Goal: Transaction & Acquisition: Purchase product/service

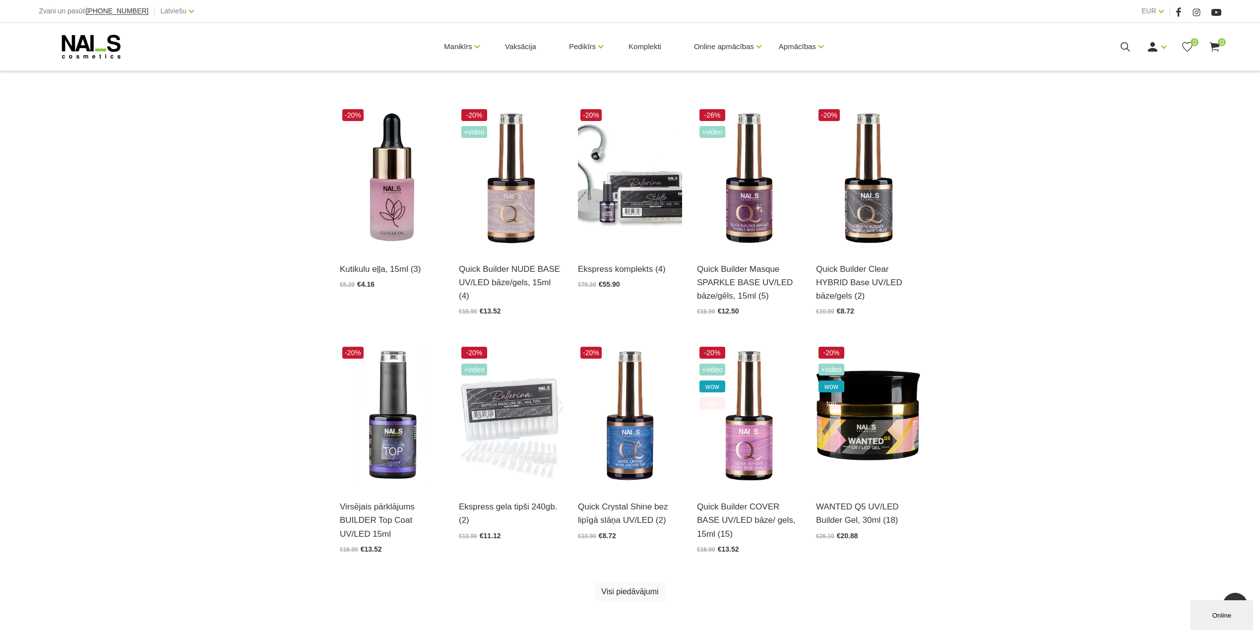
scroll to position [198, 0]
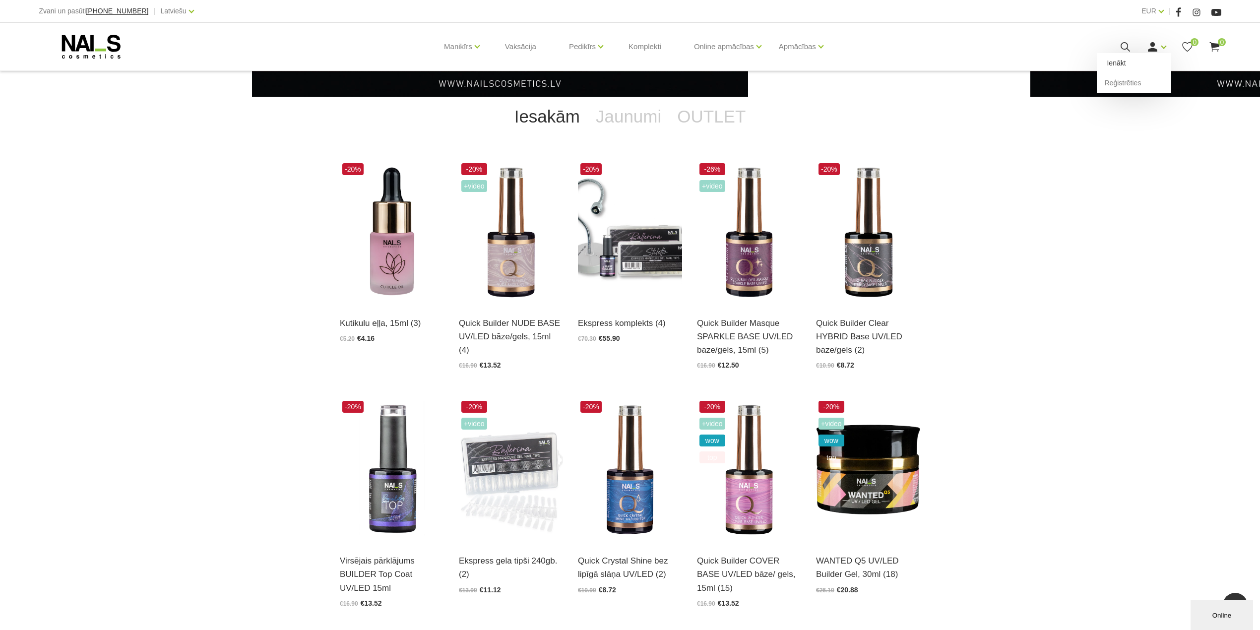
click at [1124, 63] on link "Ienākt" at bounding box center [1134, 63] width 74 height 20
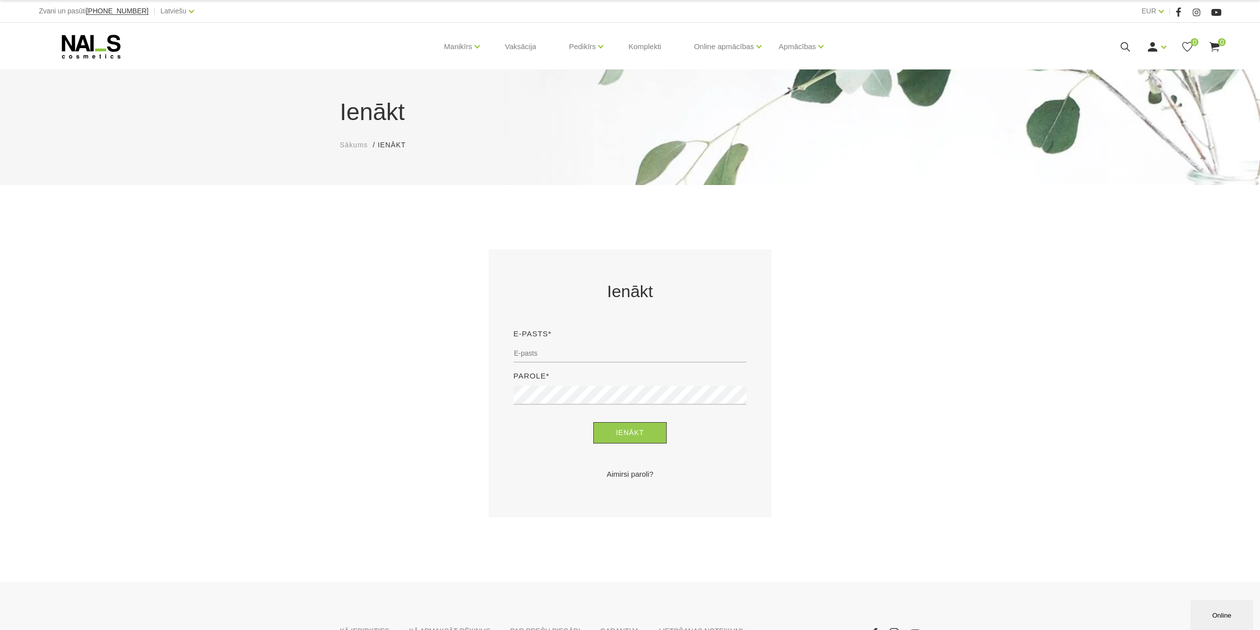
click at [591, 365] on div "E-pasts*" at bounding box center [630, 349] width 248 height 42
click at [590, 362] on input "email" at bounding box center [629, 353] width 233 height 19
type input "evija.slaudere@inbox.lv"
click at [593, 422] on button "Ienākt" at bounding box center [630, 432] width 74 height 21
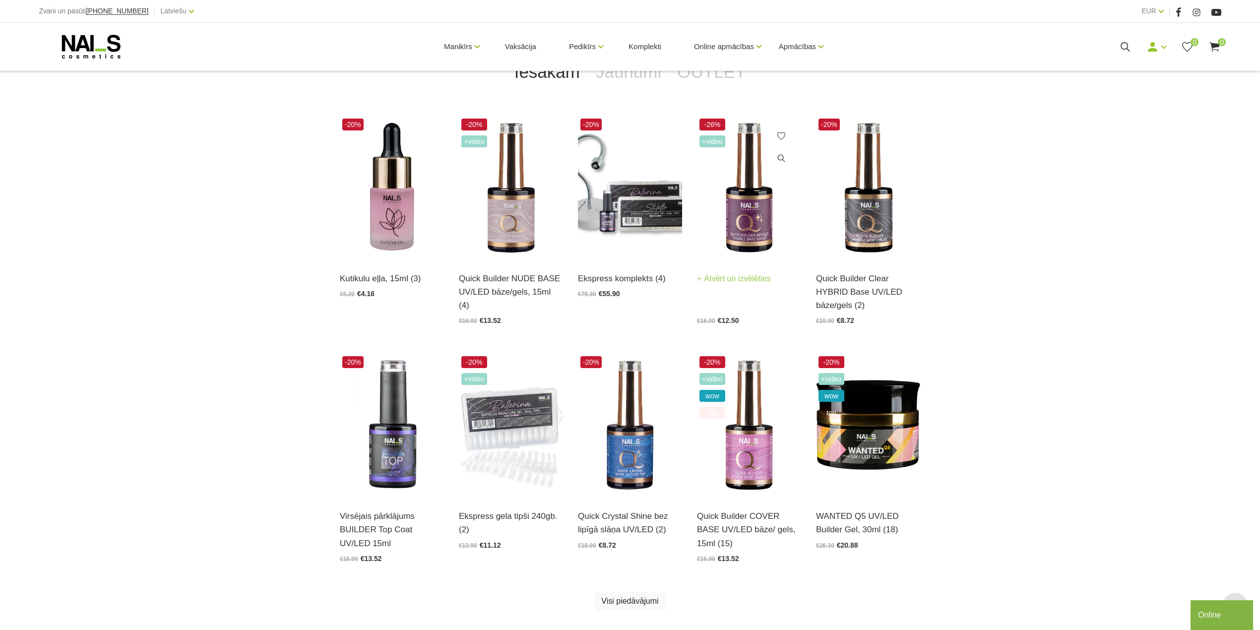
scroll to position [397, 0]
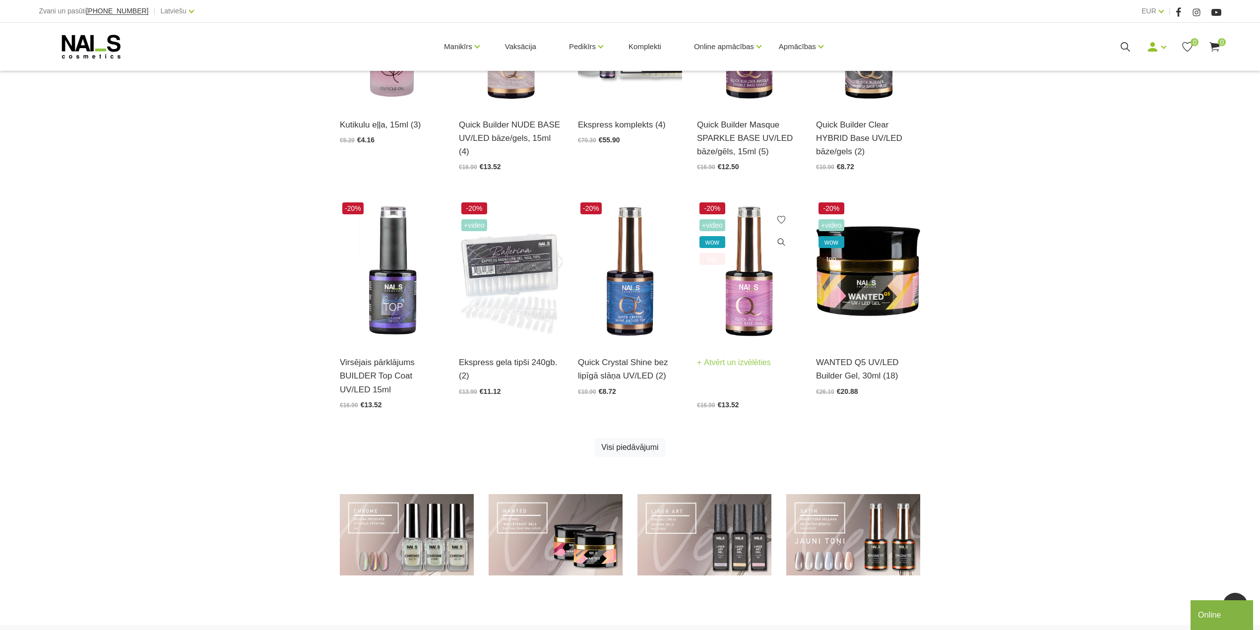
click at [743, 304] on img at bounding box center [749, 271] width 104 height 143
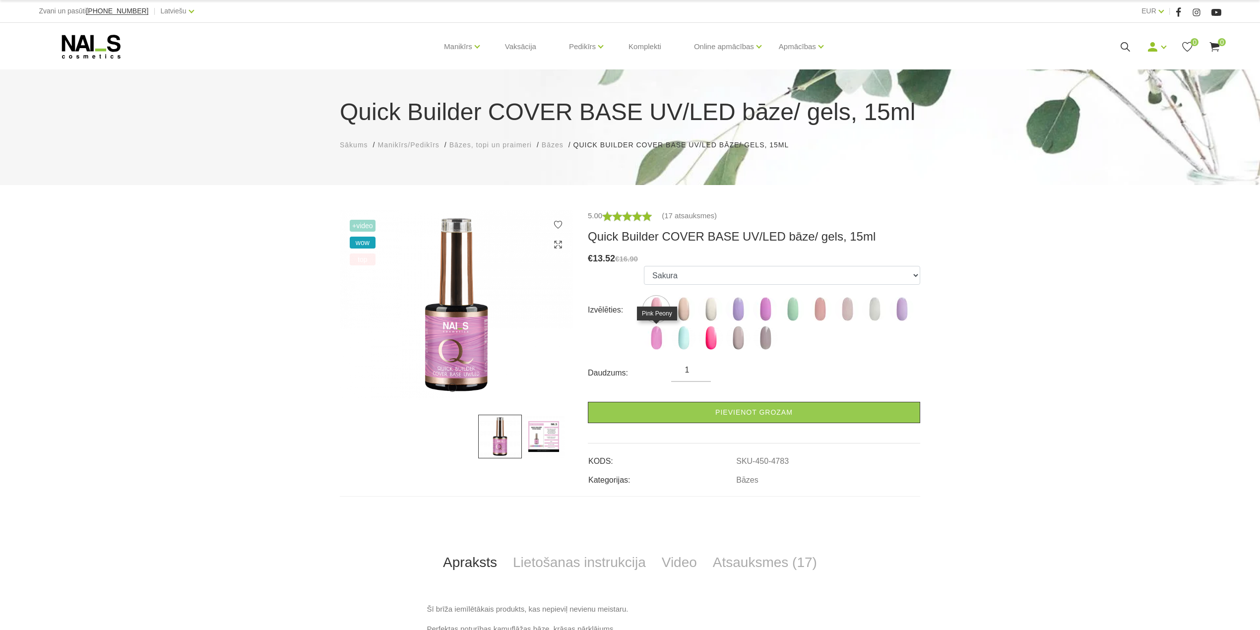
click at [654, 334] on img at bounding box center [656, 337] width 25 height 25
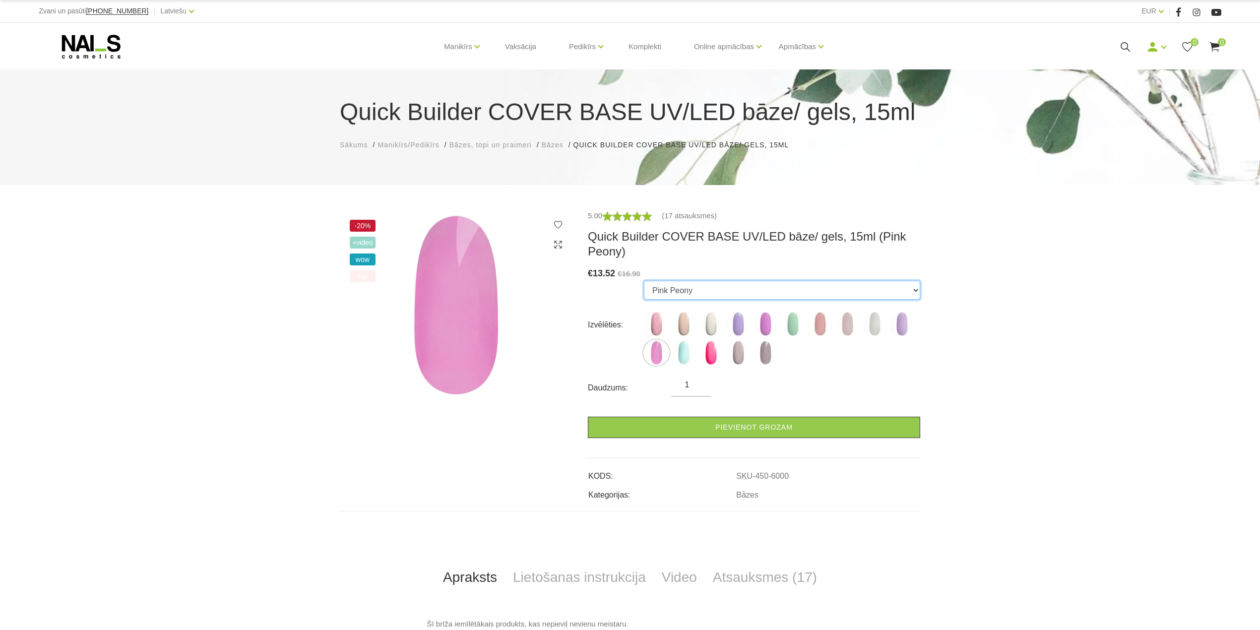
click at [648, 298] on select "Sakura Sweet Dream Milkshake May Lilac with Shimmer Pink Peony with Shimmer Min…" at bounding box center [782, 290] width 276 height 19
click at [644, 281] on select "Sakura Sweet Dream Milkshake May Lilac with Shimmer Pink Peony with Shimmer Min…" at bounding box center [782, 290] width 276 height 19
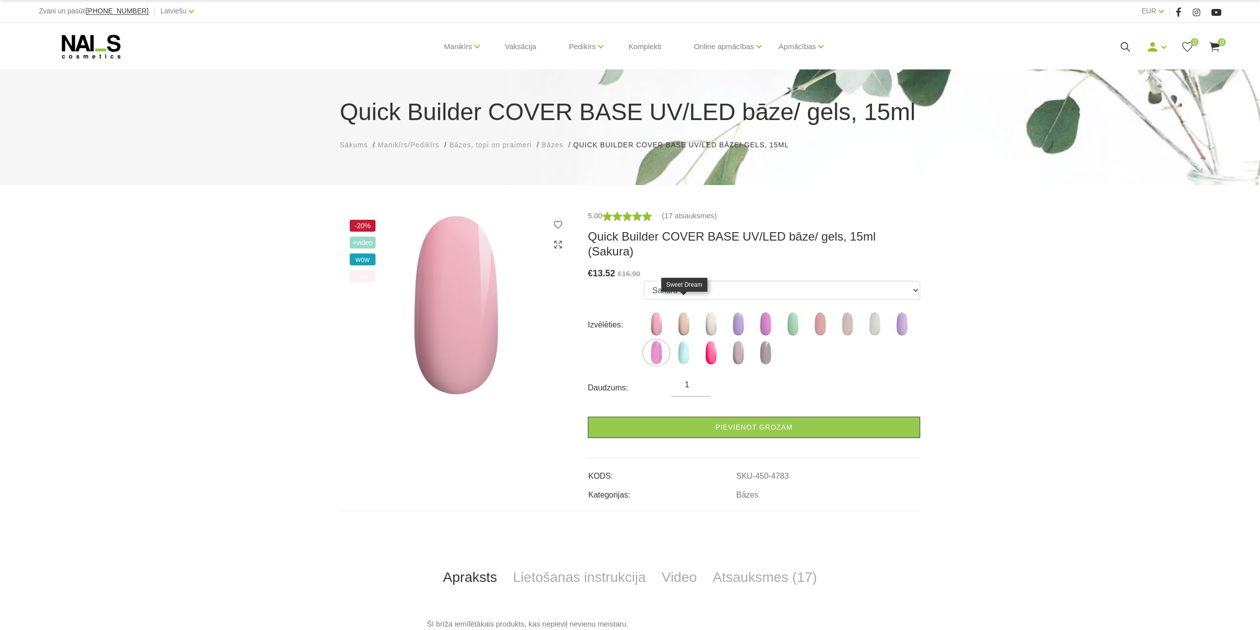
click at [681, 311] on img at bounding box center [683, 323] width 25 height 25
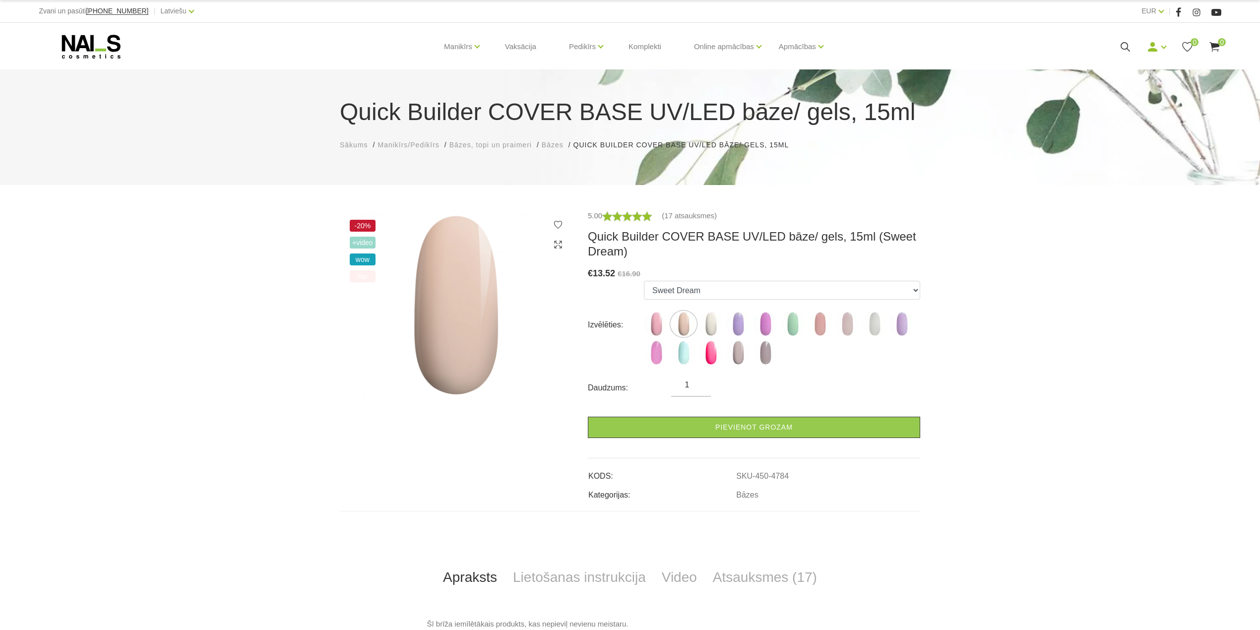
click at [709, 307] on ul "Sakura Sweet Dream Milkshake May Lilac with Shimmer Pink Peony with Shimmer Min…" at bounding box center [782, 325] width 276 height 88
click at [713, 324] on img at bounding box center [710, 323] width 25 height 25
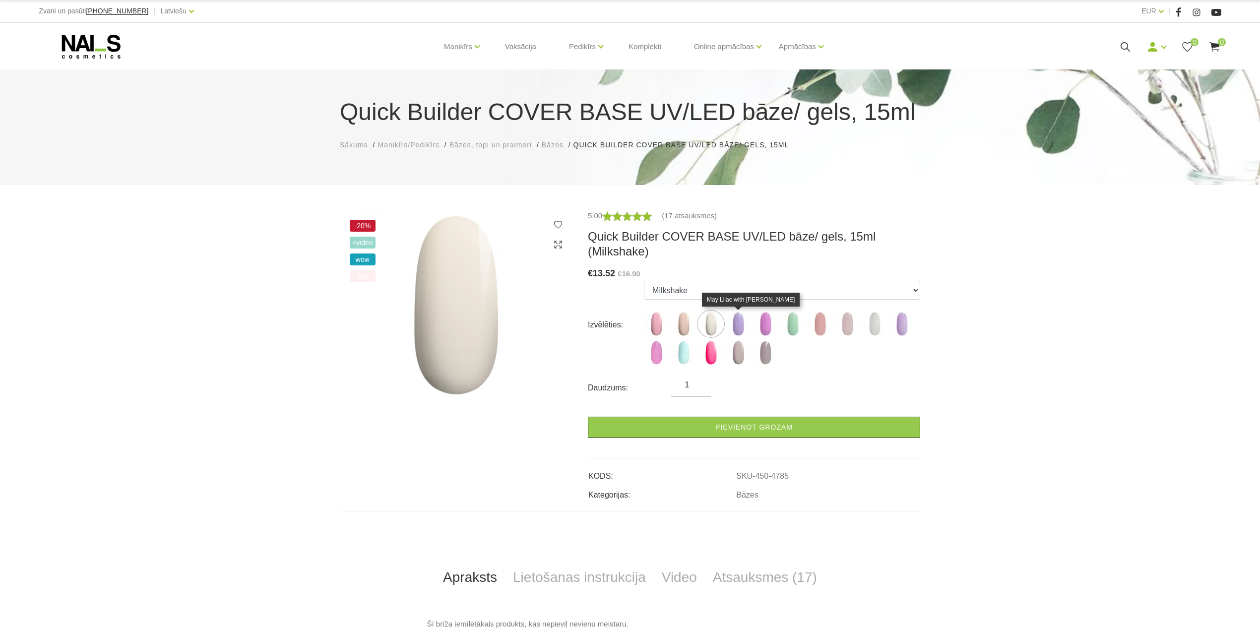
click at [735, 324] on img at bounding box center [738, 323] width 25 height 25
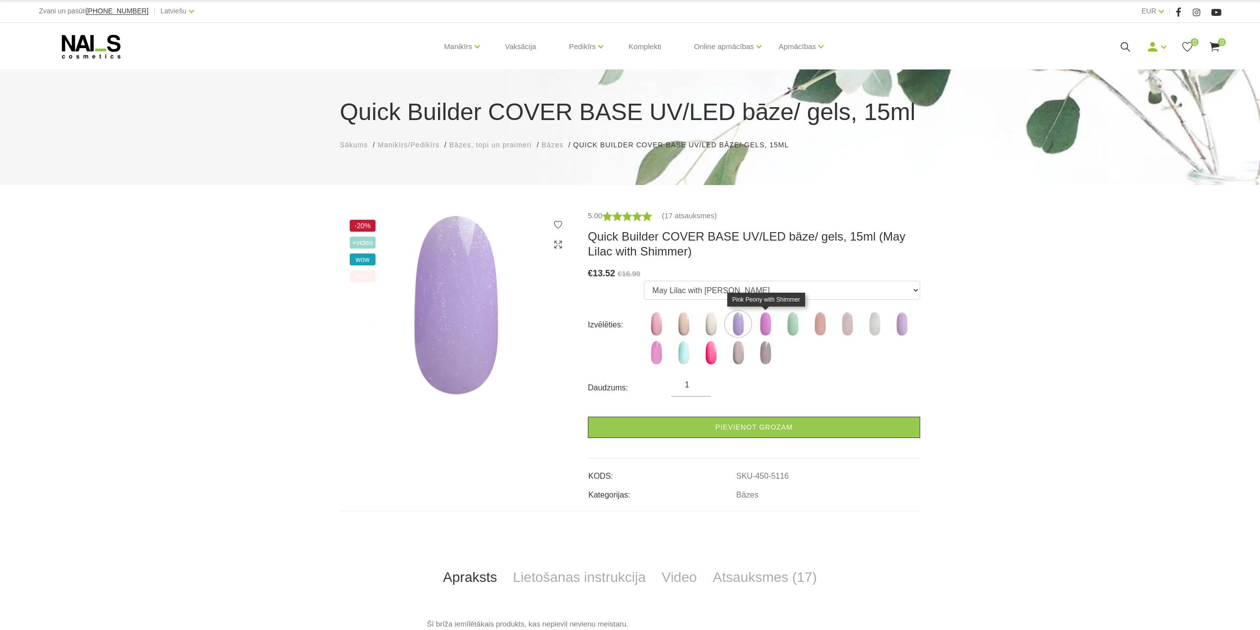
click at [768, 322] on img at bounding box center [765, 323] width 25 height 25
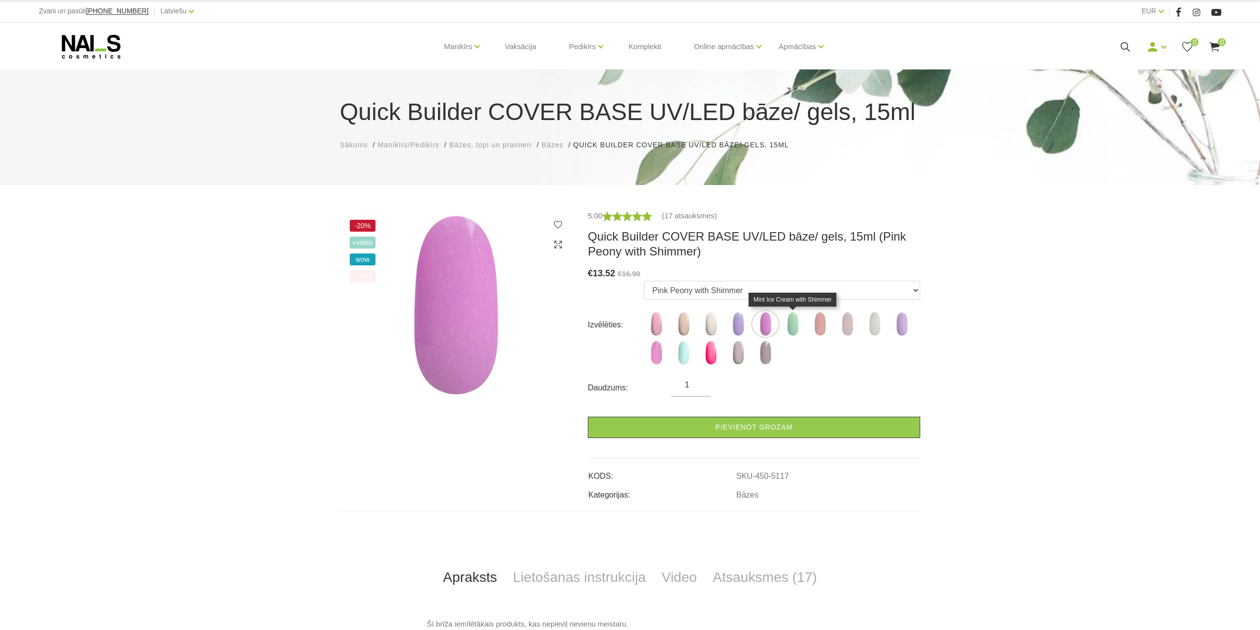
click at [794, 328] on img at bounding box center [792, 323] width 25 height 25
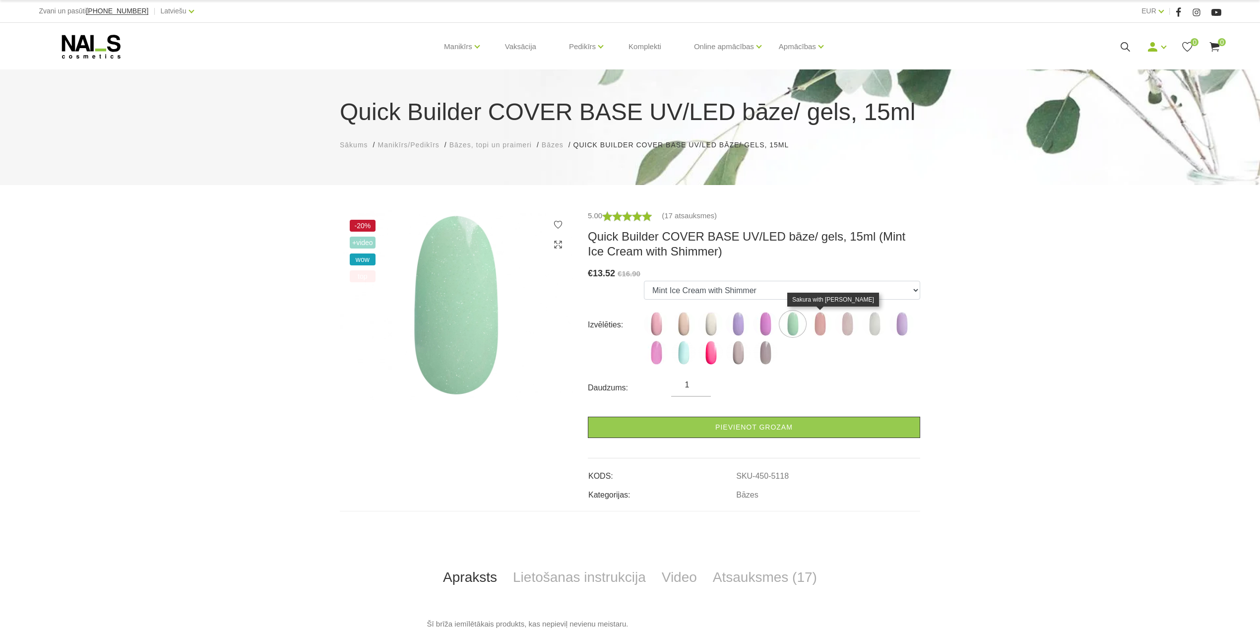
drag, startPoint x: 817, startPoint y: 326, endPoint x: 829, endPoint y: 326, distance: 11.9
click at [819, 326] on img at bounding box center [819, 323] width 25 height 25
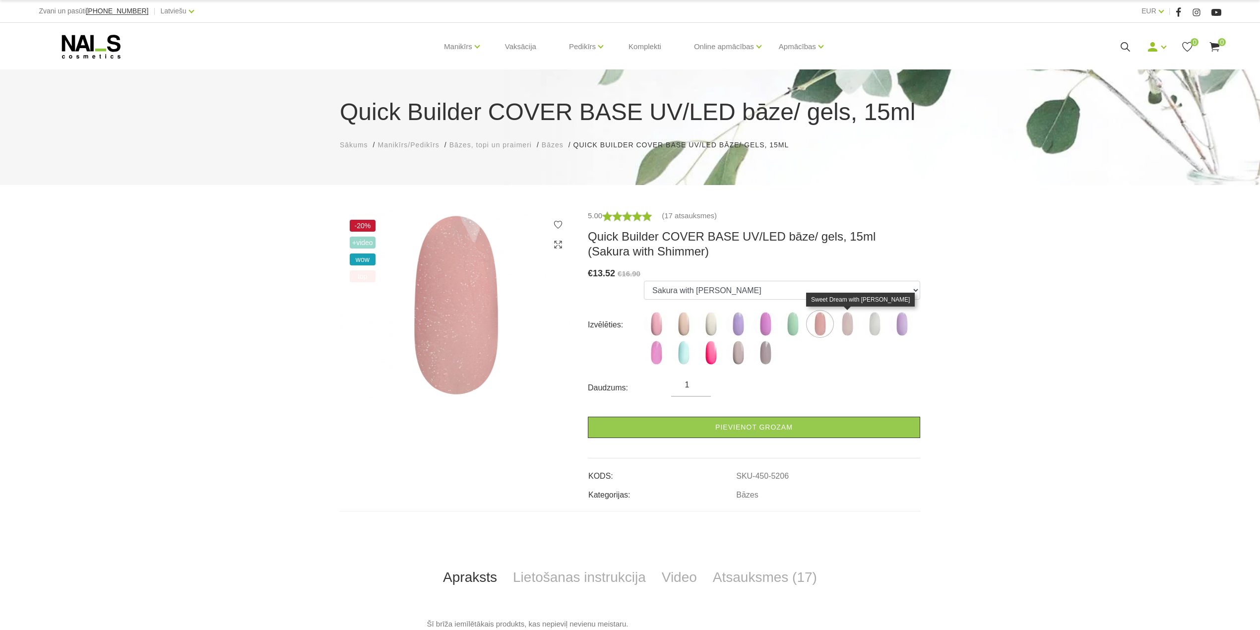
click at [845, 329] on img at bounding box center [847, 323] width 25 height 25
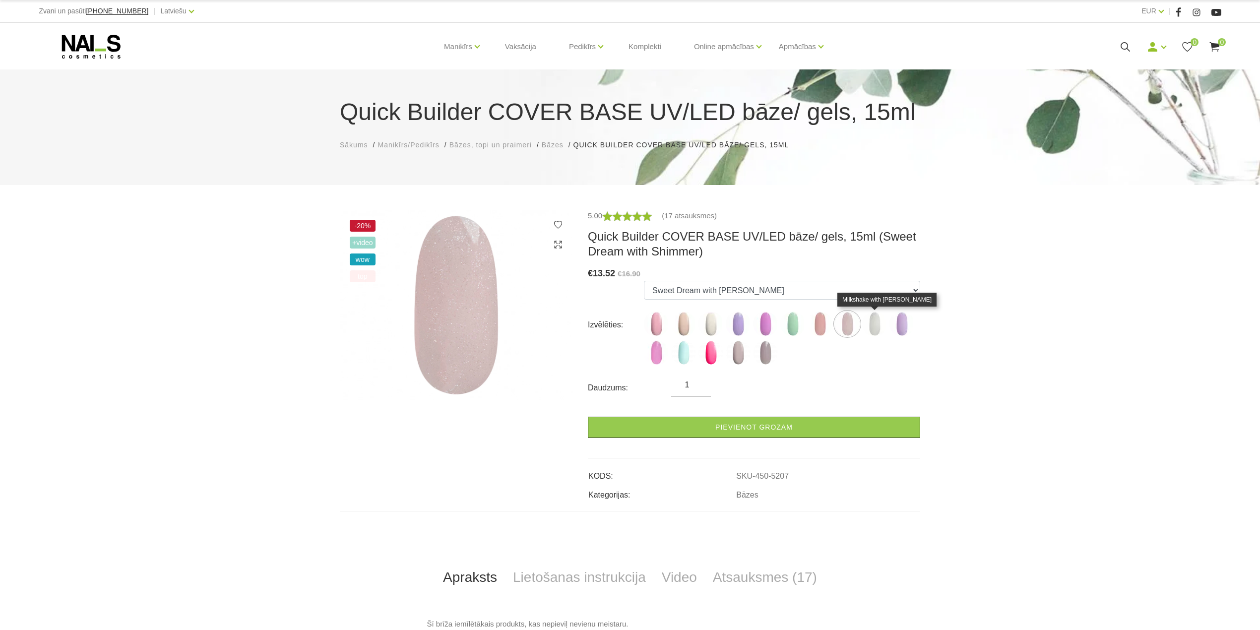
click at [874, 325] on img at bounding box center [874, 323] width 25 height 25
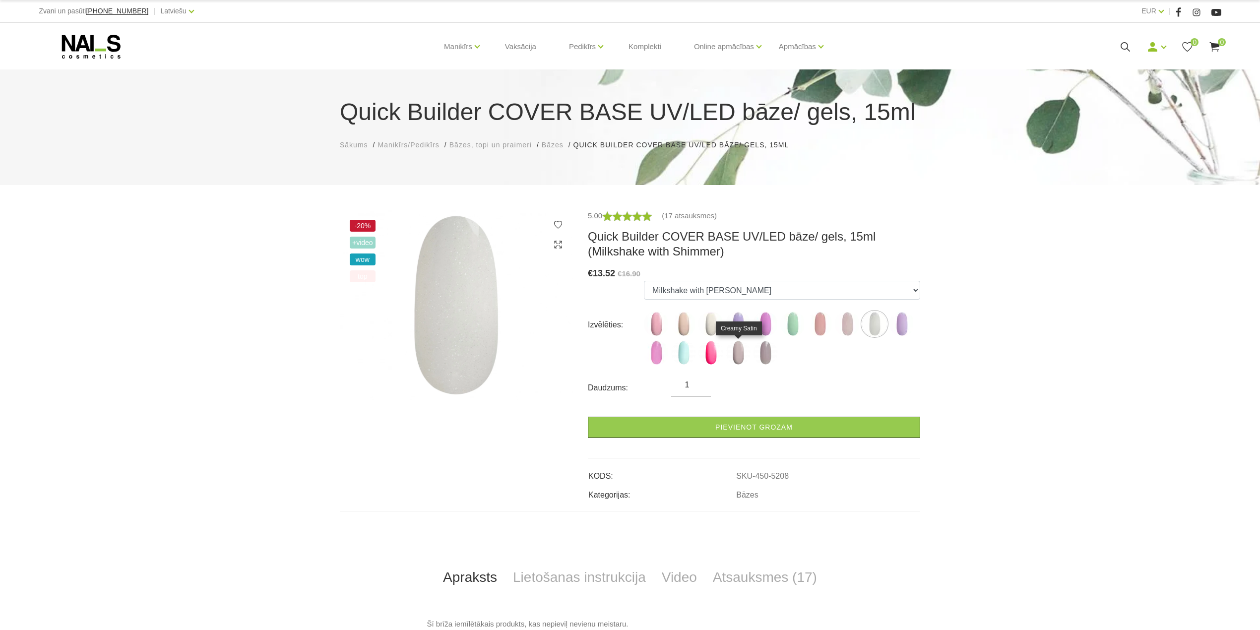
click at [737, 356] on img at bounding box center [738, 352] width 25 height 25
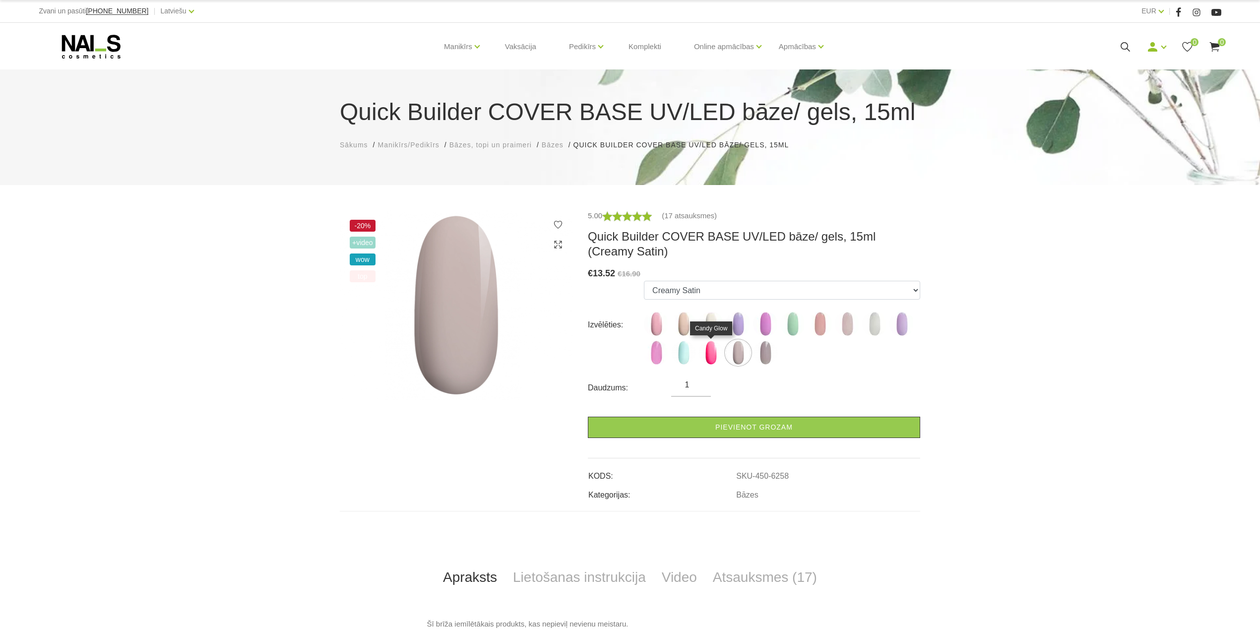
click at [715, 355] on img at bounding box center [710, 352] width 25 height 25
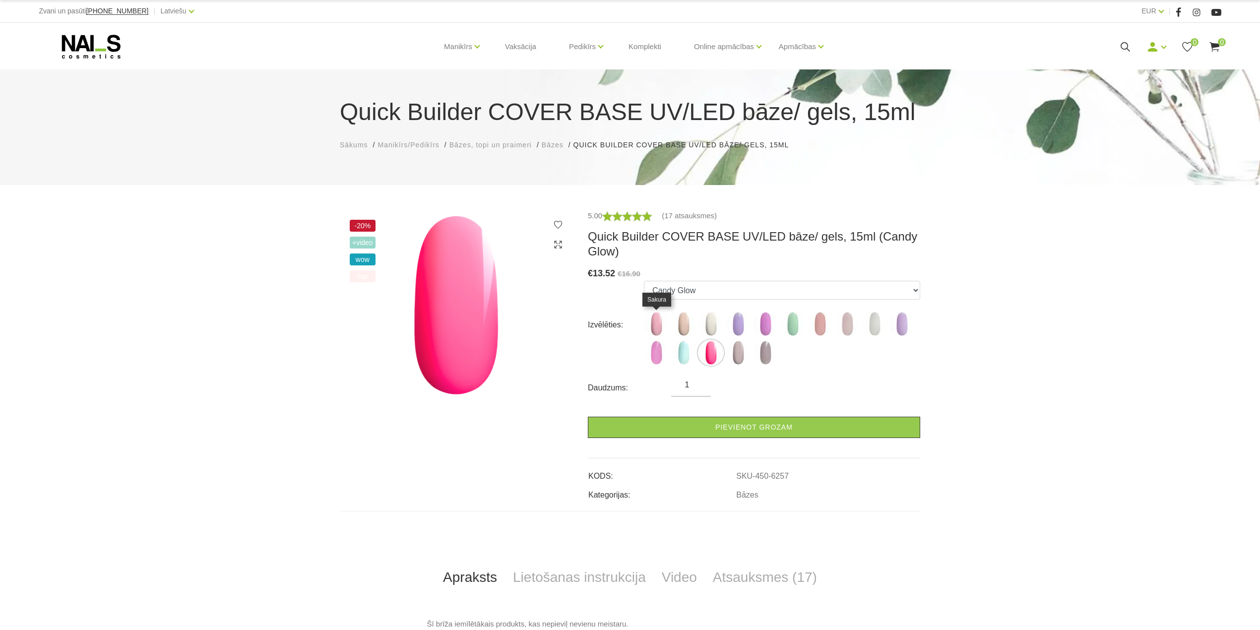
click at [653, 330] on img at bounding box center [656, 323] width 25 height 25
select select "4783"
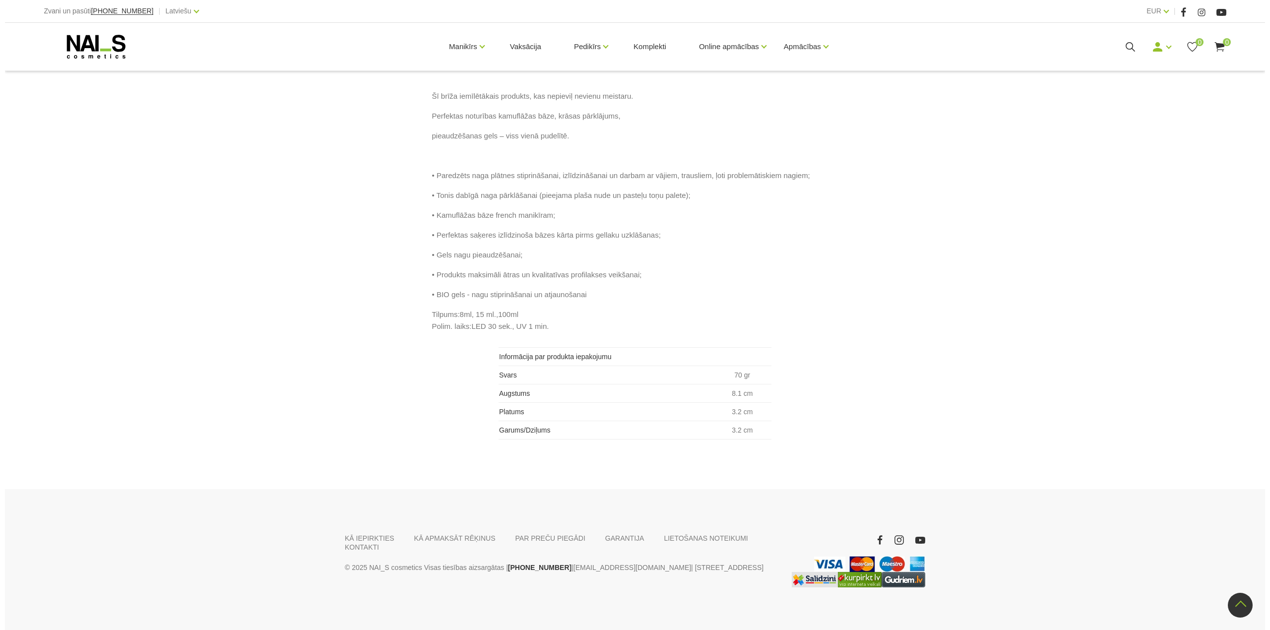
scroll to position [131, 0]
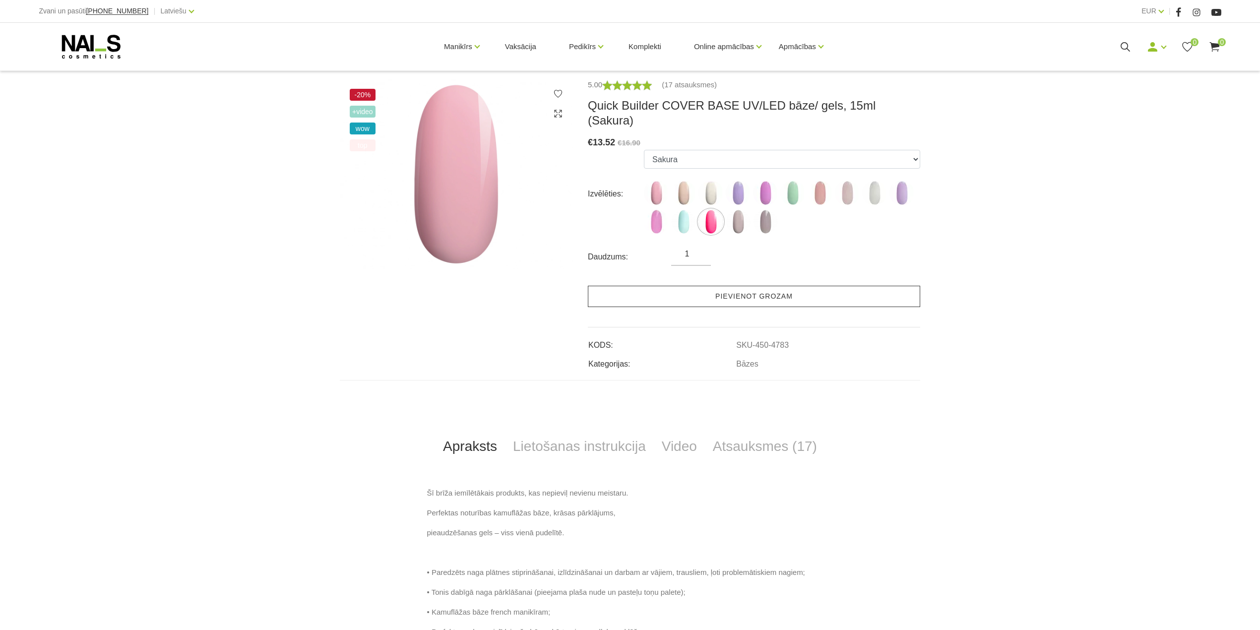
click at [757, 286] on link "Pievienot grozam" at bounding box center [754, 296] width 332 height 21
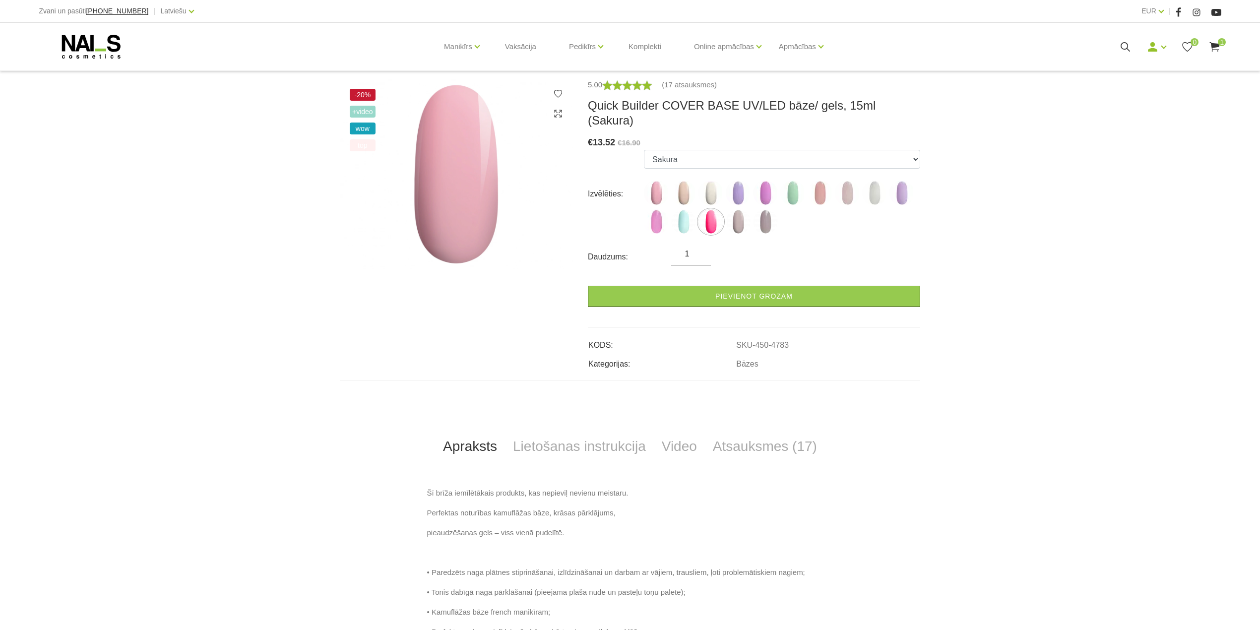
click at [1215, 44] on use at bounding box center [1215, 46] width 10 height 9
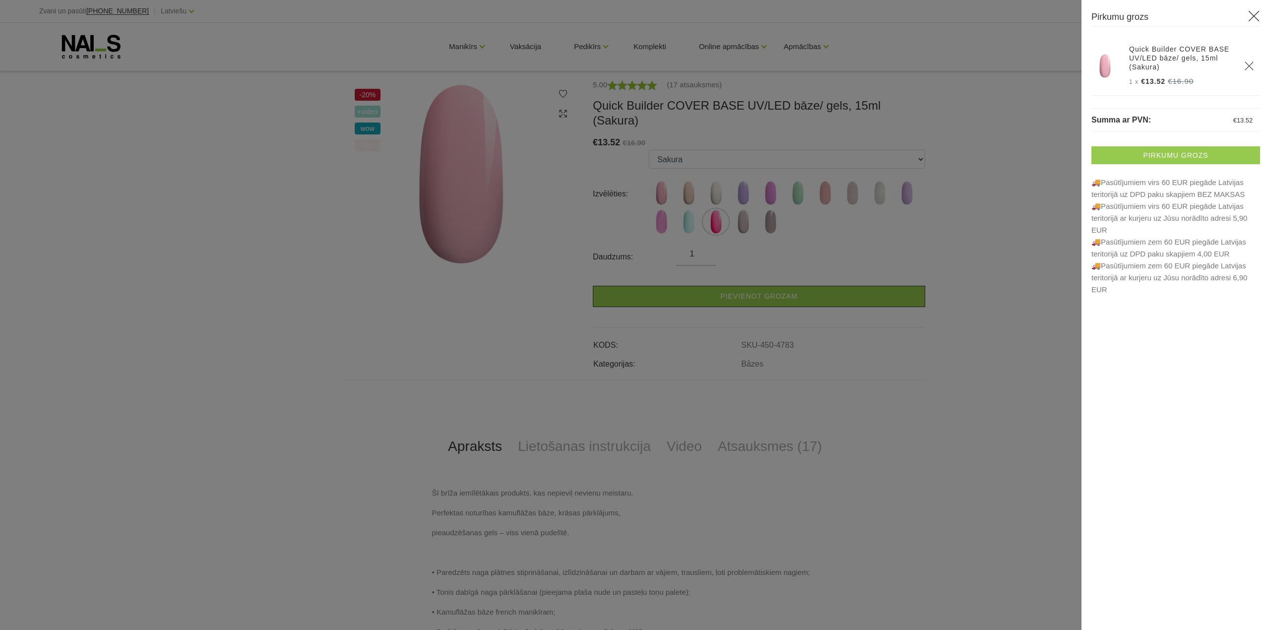
click at [1161, 155] on link "Pirkumu grozs" at bounding box center [1175, 155] width 169 height 18
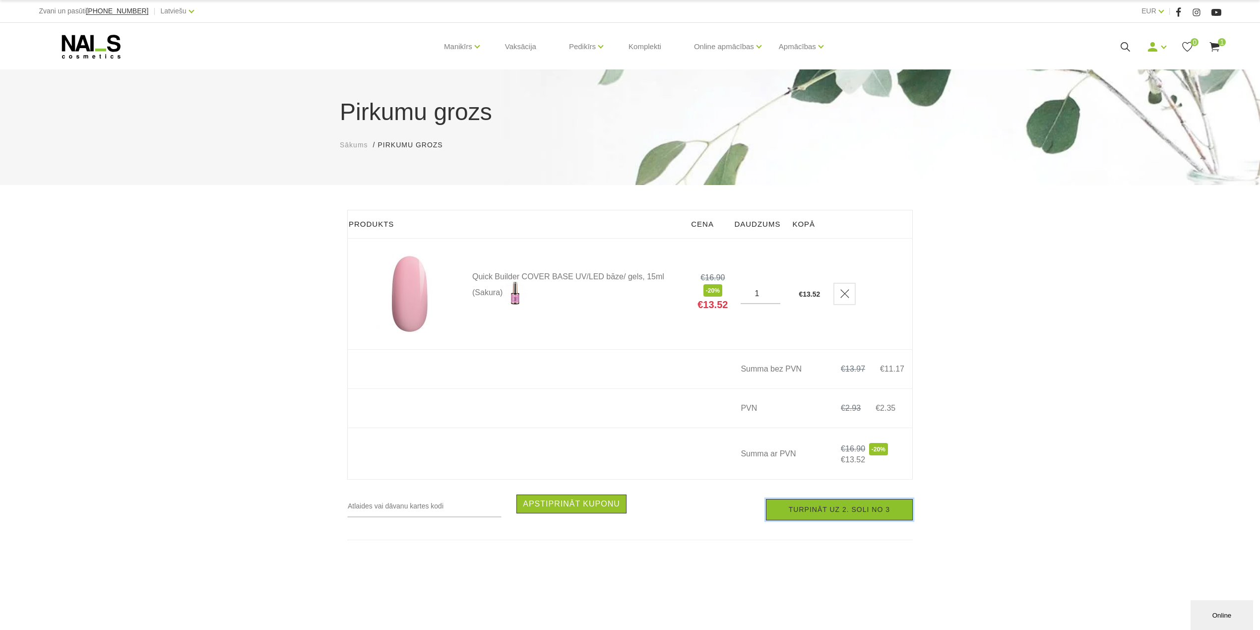
click at [854, 520] on link "Turpināt uz 2. soli no 3" at bounding box center [839, 509] width 147 height 21
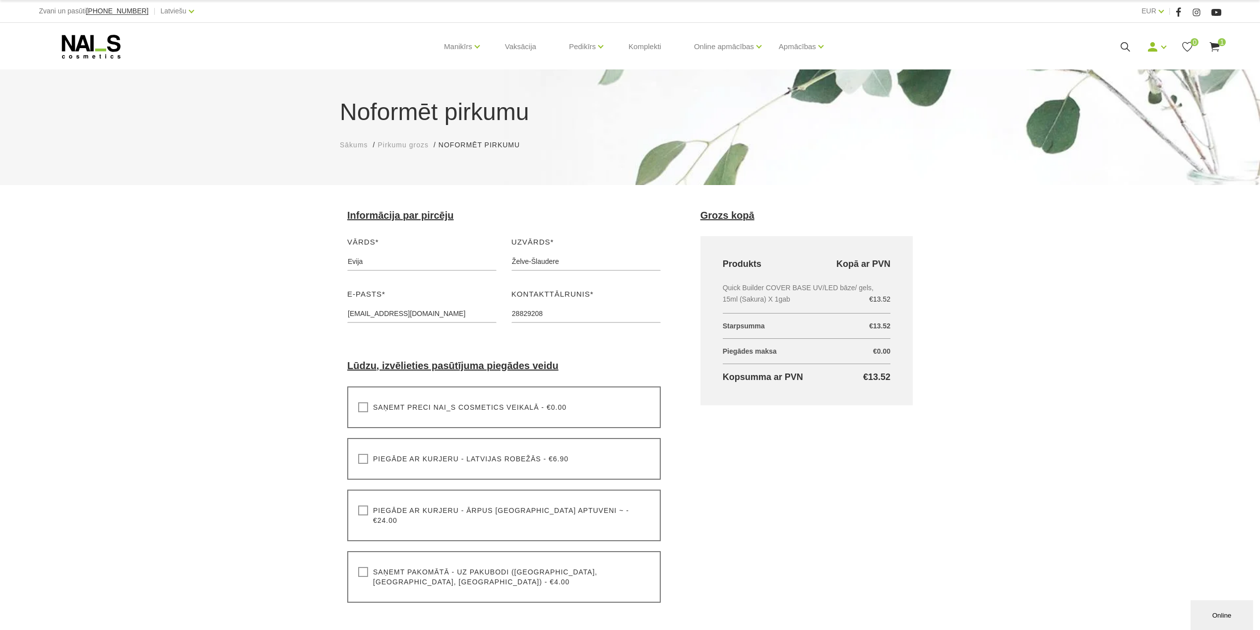
click at [519, 566] on div "Saņemt pakomātā - uz pakubodi (Latvija, Lietuva, Igaunija) - €4.00 Lūdzu, izvēl…" at bounding box center [503, 577] width 313 height 52
click at [362, 567] on label "Saņemt pakomātā - uz pakubodi (Latvija, Lietuva, Igaunija) - €4.00" at bounding box center [504, 577] width 292 height 20
click at [0, 0] on input "Saņemt pakomātā - uz pakubodi (Latvija, Lietuva, Igaunija) - €4.00" at bounding box center [0, 0] width 0 height 0
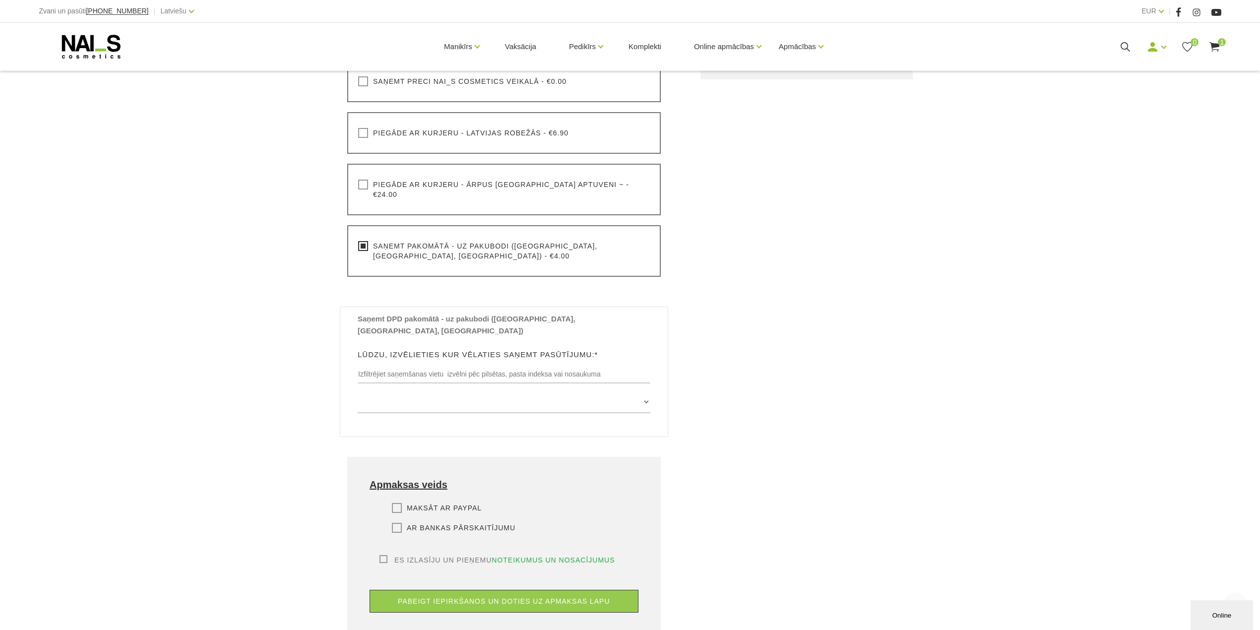
scroll to position [330, 0]
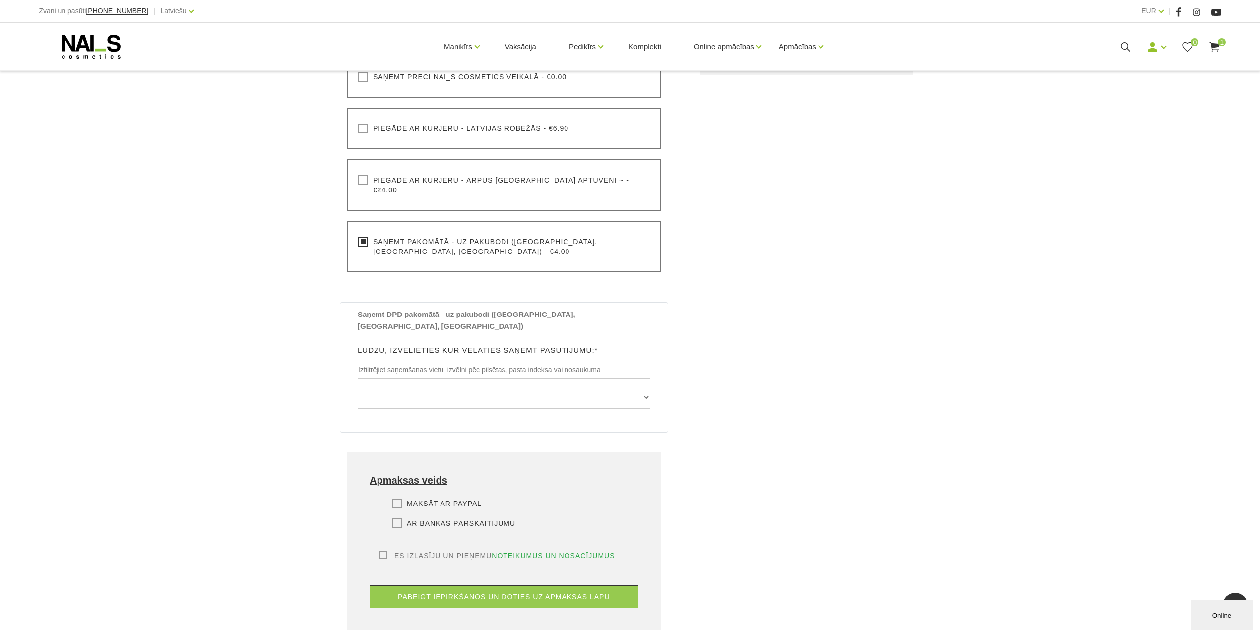
click at [397, 518] on label "Ar bankas pārskaitījumu" at bounding box center [453, 523] width 123 height 10
click at [0, 0] on input "Ar bankas pārskaitījumu" at bounding box center [0, 0] width 0 height 0
click at [381, 551] on label "Es izlasīju un pieņemu noteikumus un nosacījumus" at bounding box center [497, 556] width 236 height 10
click at [0, 0] on input "Es izlasīju un pieņemu noteikumus un nosacījumus" at bounding box center [0, 0] width 0 height 0
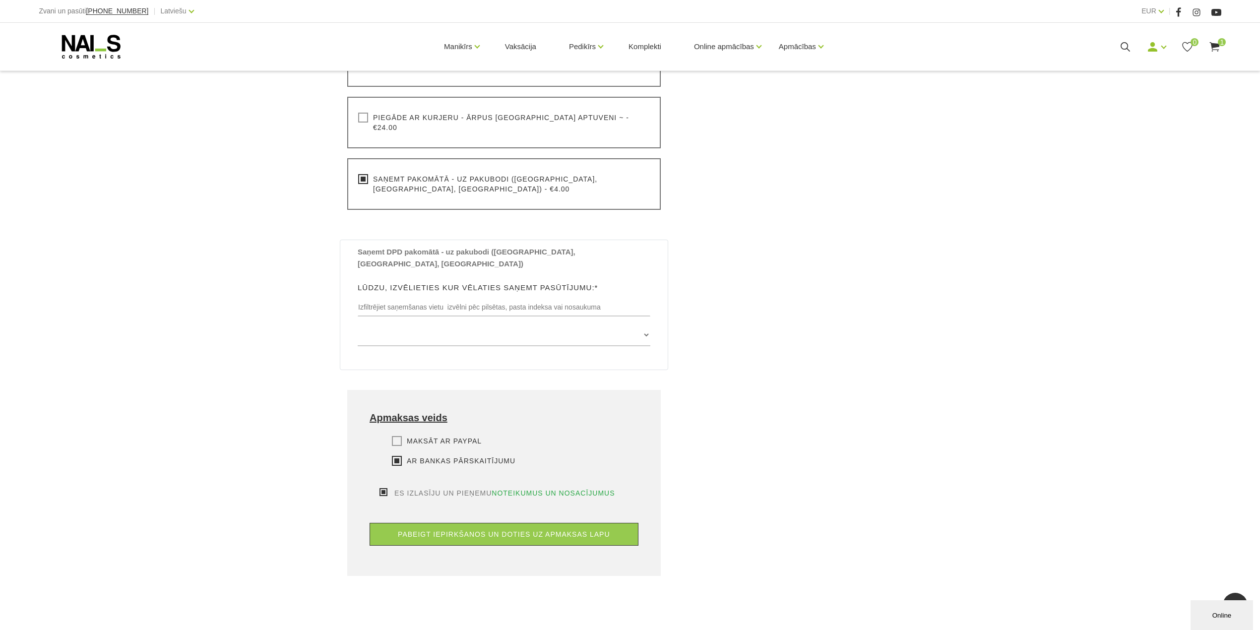
scroll to position [534, 0]
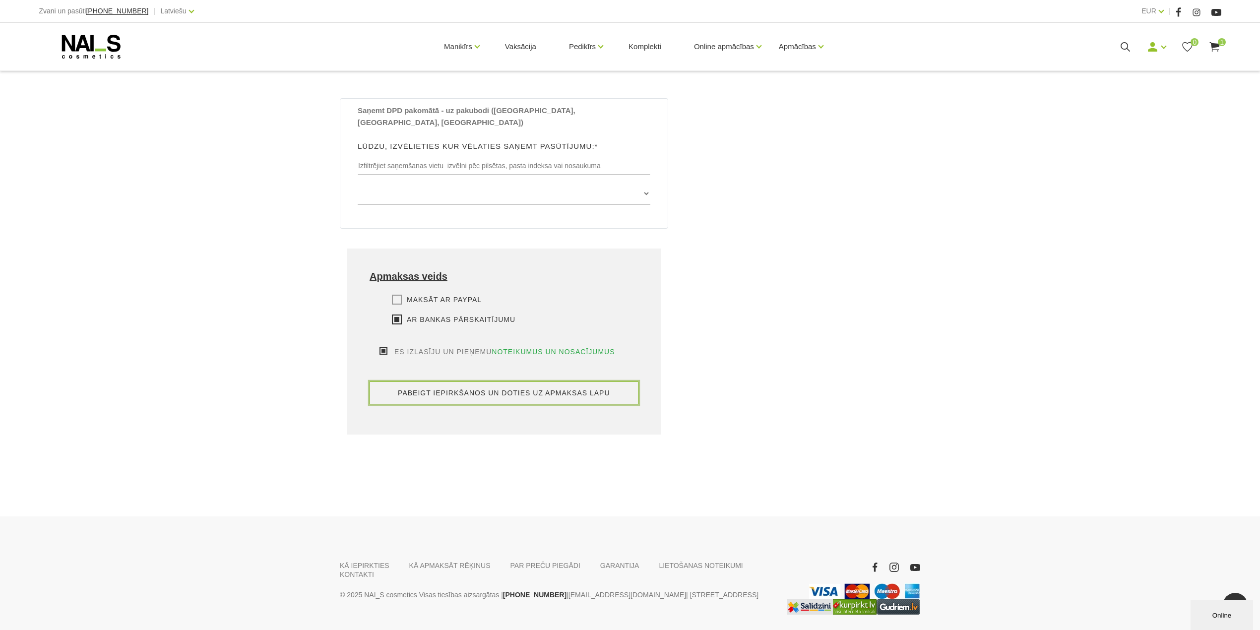
click at [498, 381] on button "pabeigt iepirkšanos un doties uz apmaksas lapu" at bounding box center [503, 392] width 269 height 23
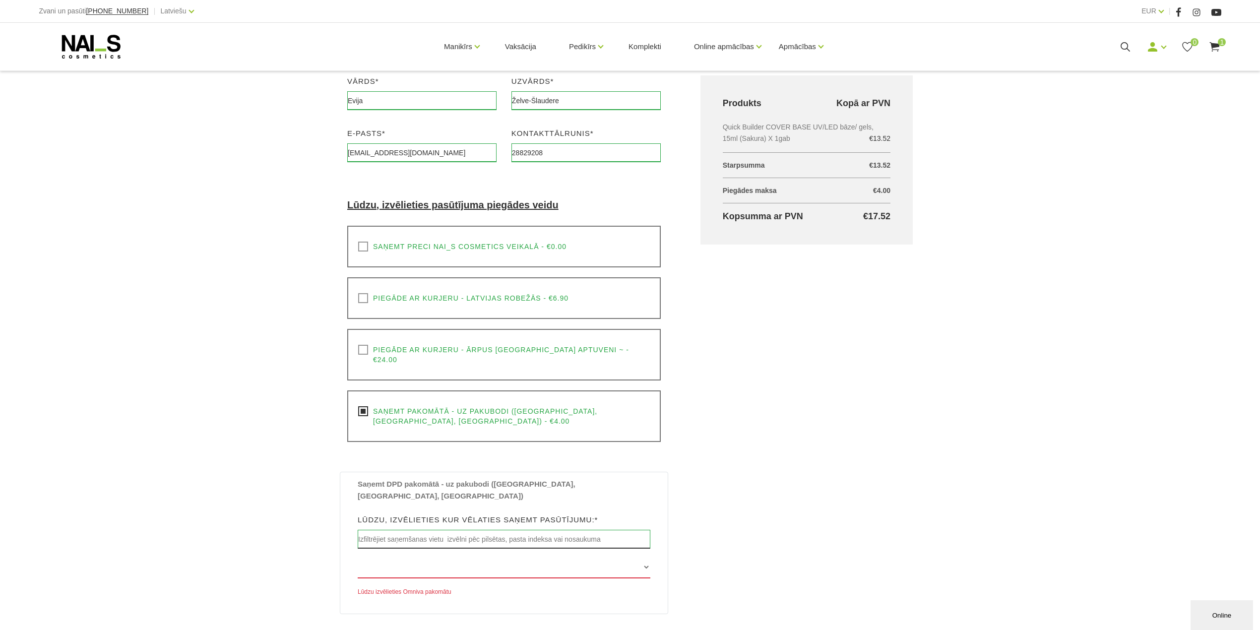
scroll to position [160, 0]
click at [514, 531] on input "text" at bounding box center [504, 540] width 293 height 19
type input "Auce"
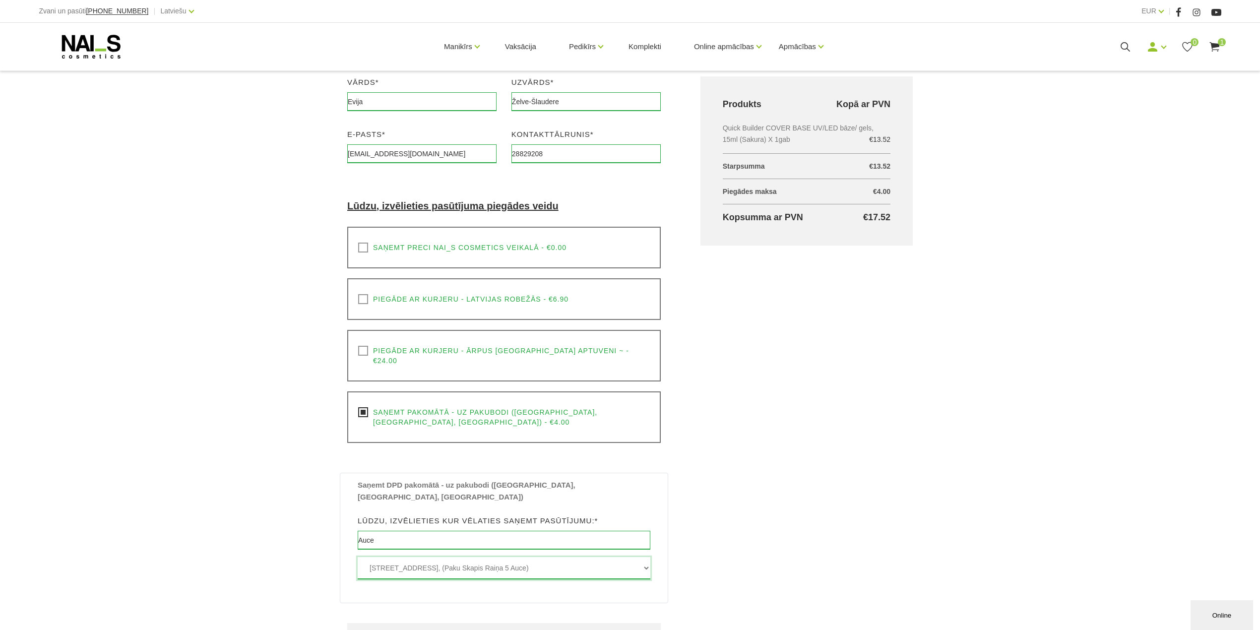
click at [508, 557] on select "Raiņa iela 5 , AUCE, LV3708, (Paku Skapis Raiņa 5 Auce)" at bounding box center [504, 568] width 293 height 22
click at [358, 557] on select "Raiņa iela 5 , AUCE, LV3708, (Paku Skapis Raiņa 5 Auce)" at bounding box center [504, 568] width 293 height 22
click at [416, 557] on select "Raiņa iela 5 , AUCE, LV3708, (Paku Skapis Raiņa 5 Auce)" at bounding box center [504, 568] width 293 height 22
click at [358, 557] on select "Raiņa iela 5 , AUCE, LV3708, (Paku Skapis Raiņa 5 Auce)" at bounding box center [504, 568] width 293 height 22
click at [494, 557] on select "Raiņa iela 5 , AUCE, LV3708, (Paku Skapis Raiņa 5 Auce)" at bounding box center [504, 568] width 293 height 22
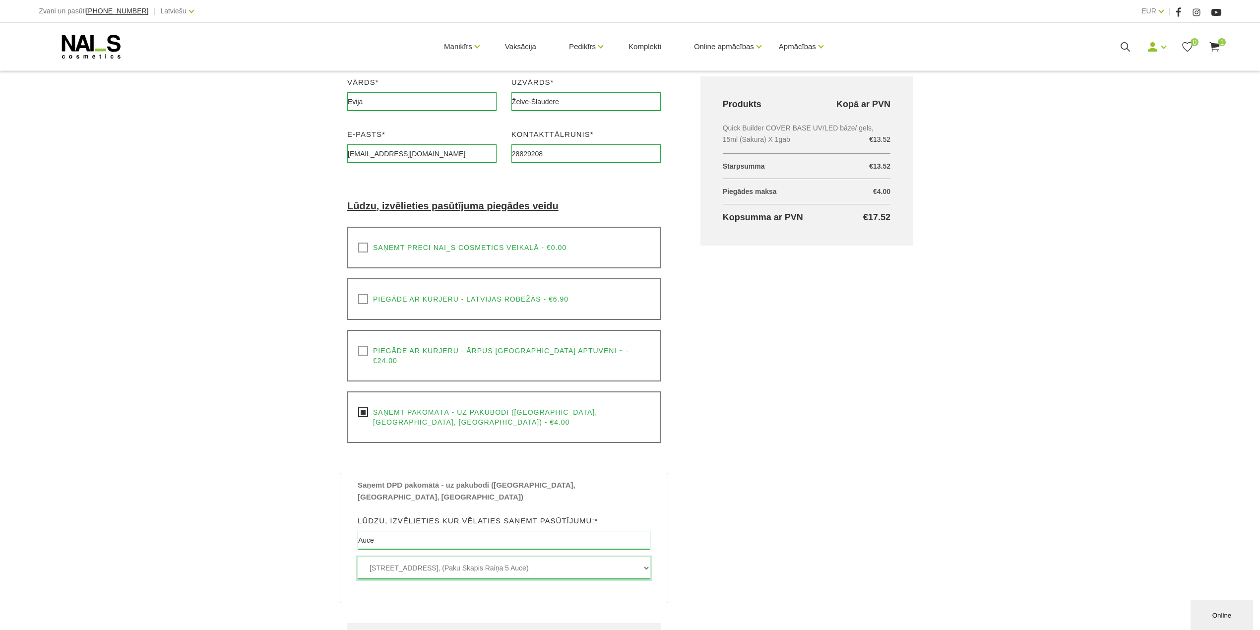
click at [358, 557] on select "Raiņa iela 5 , AUCE, LV3708, (Paku Skapis Raiņa 5 Auce)" at bounding box center [504, 568] width 293 height 22
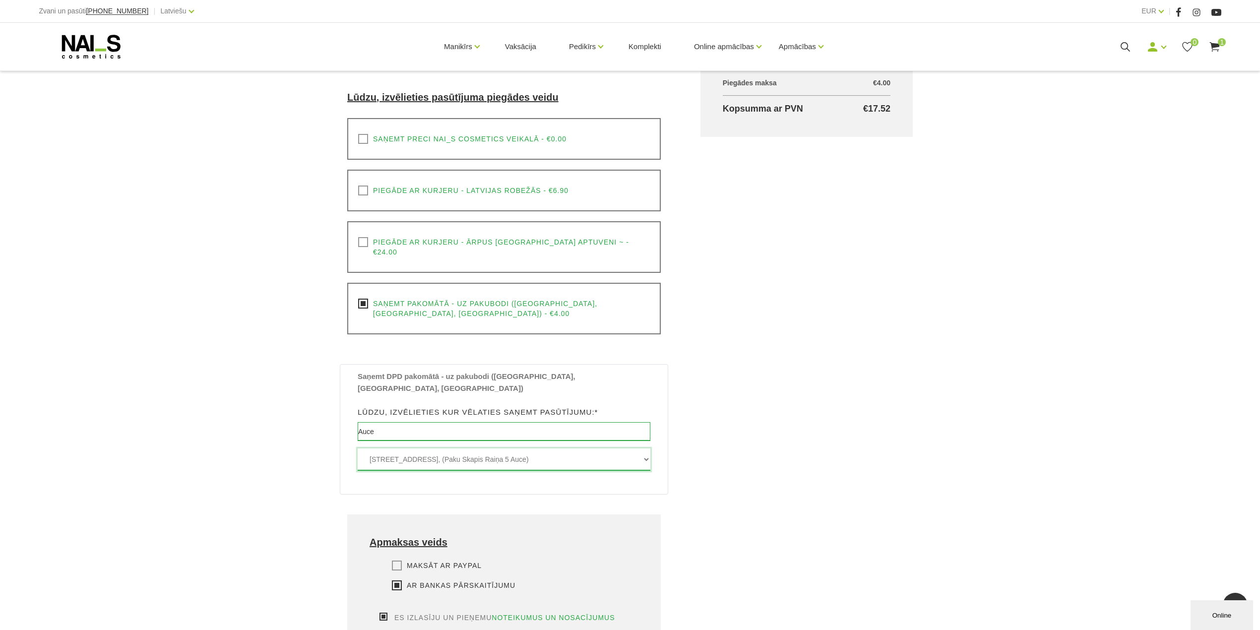
scroll to position [264, 0]
click at [443, 452] on select "Raiņa iela 5 , AUCE, LV3708, (Paku Skapis Raiņa 5 Auce)" at bounding box center [504, 463] width 293 height 22
click at [358, 452] on select "Raiņa iela 5 , AUCE, LV3708, (Paku Skapis Raiņa 5 Auce)" at bounding box center [504, 463] width 293 height 22
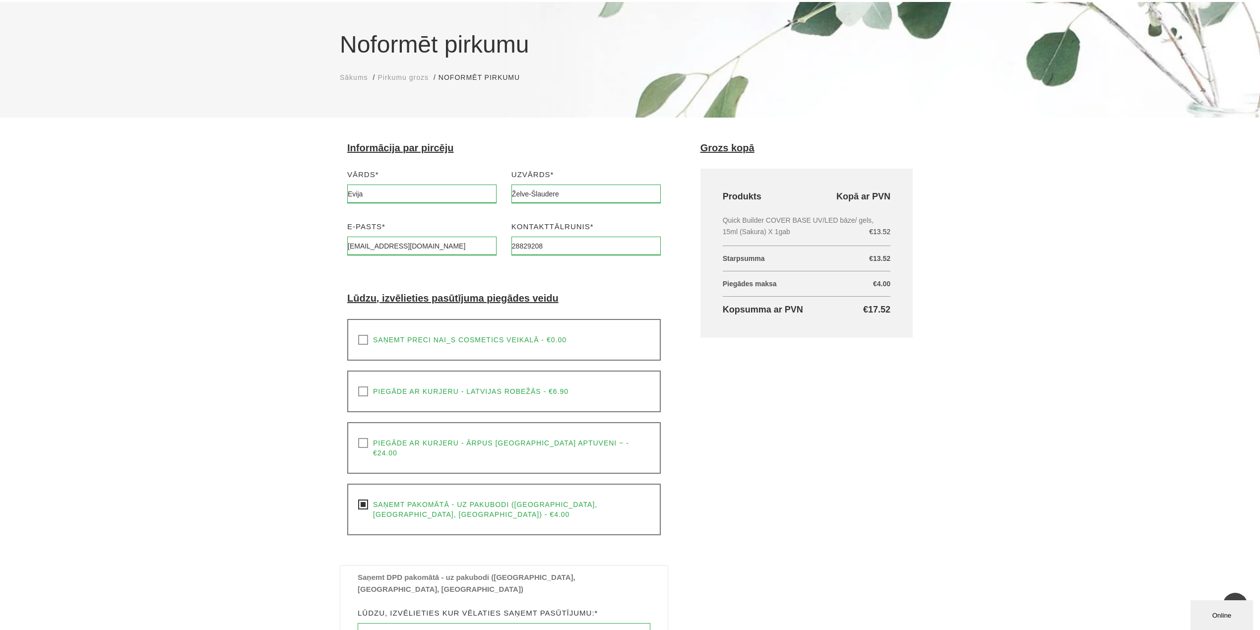
scroll to position [0, 0]
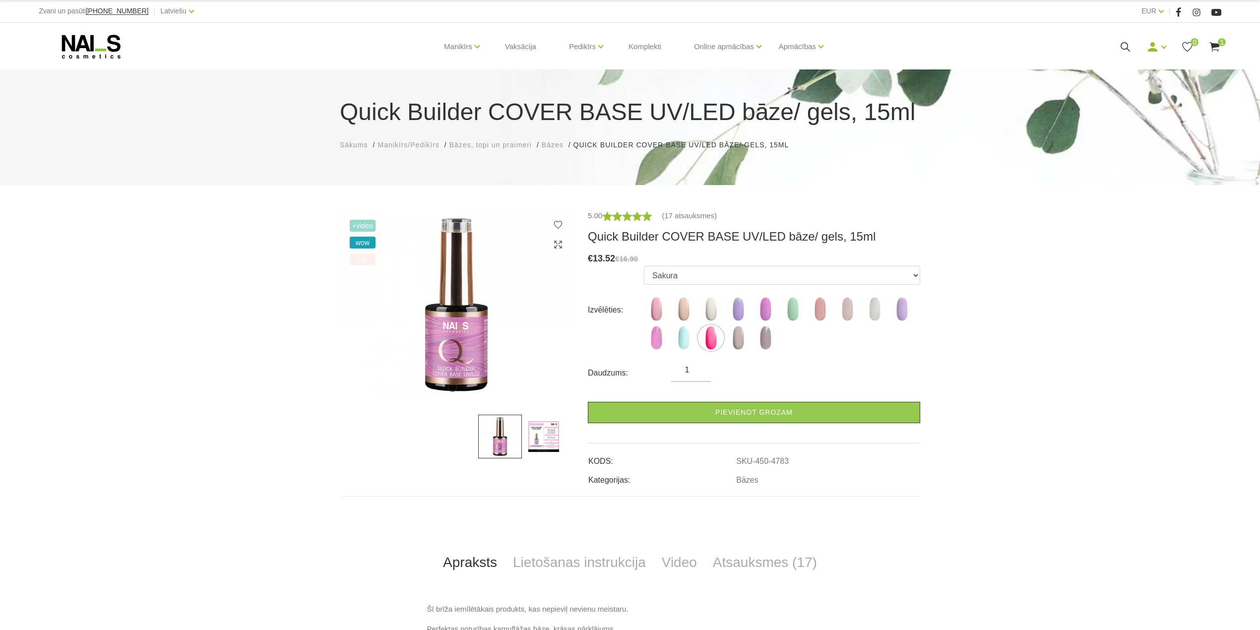
scroll to position [131, 0]
